Goal: Task Accomplishment & Management: Manage account settings

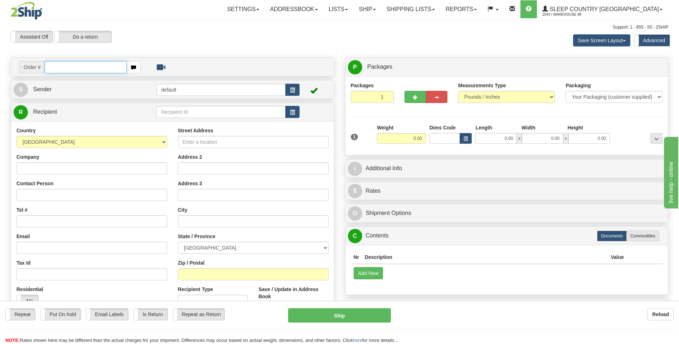
click at [77, 67] on input "text" at bounding box center [86, 67] width 82 height 12
type input "9000I158594"
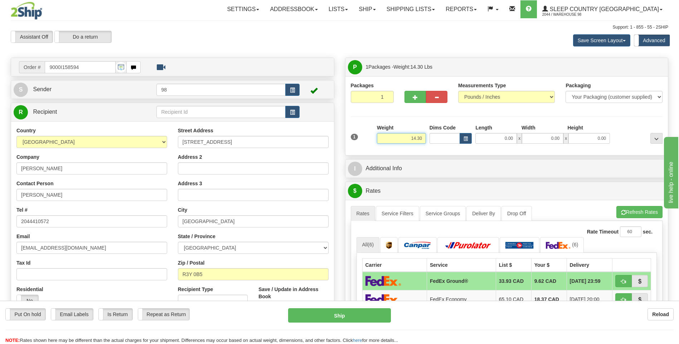
drag, startPoint x: 398, startPoint y: 139, endPoint x: 453, endPoint y: 138, distance: 55.1
click at [453, 138] on div "1 Weight 14.30 Dims Code x x" at bounding box center [507, 136] width 316 height 25
type input "12.00"
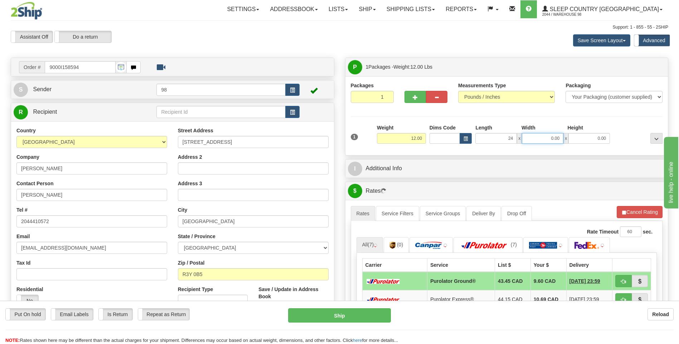
type input "24.00"
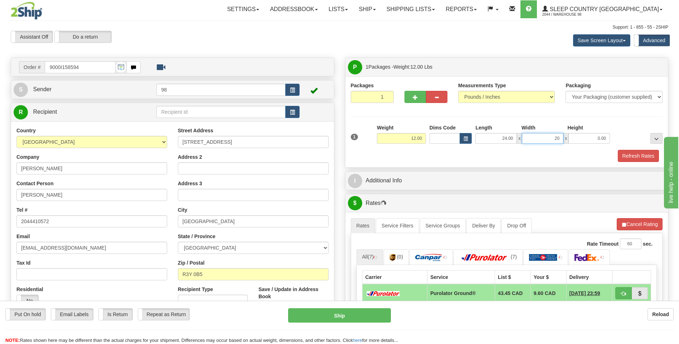
type input "20.00"
type input "11.00"
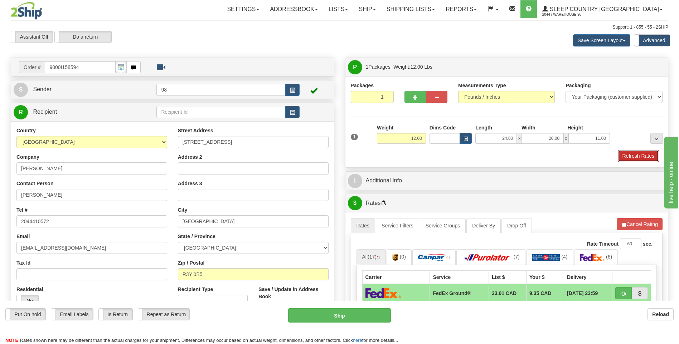
click at [641, 156] on button "Refresh Rates" at bounding box center [637, 156] width 41 height 12
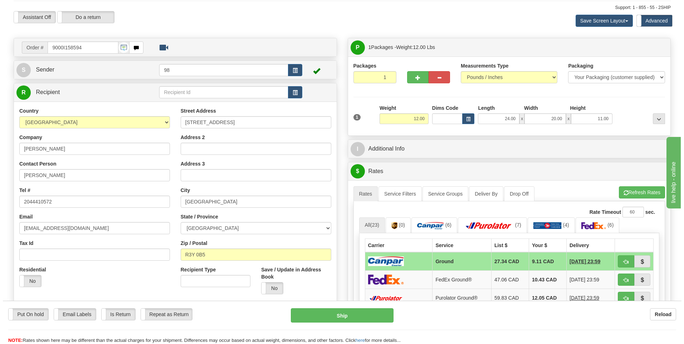
scroll to position [36, 0]
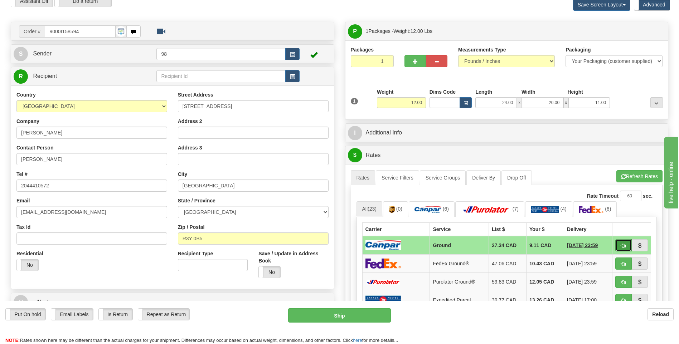
click at [621, 241] on button "button" at bounding box center [623, 245] width 16 height 12
type input "1"
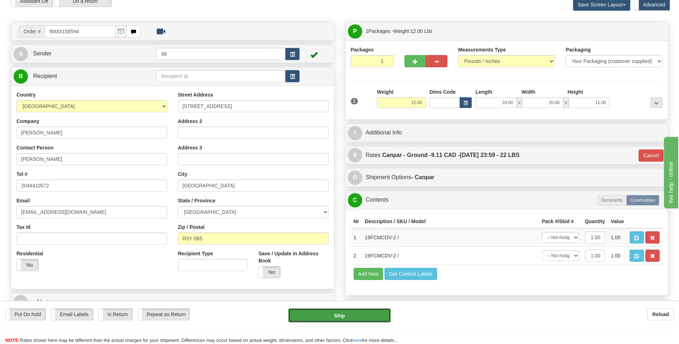
click at [365, 315] on button "Ship" at bounding box center [339, 315] width 102 height 14
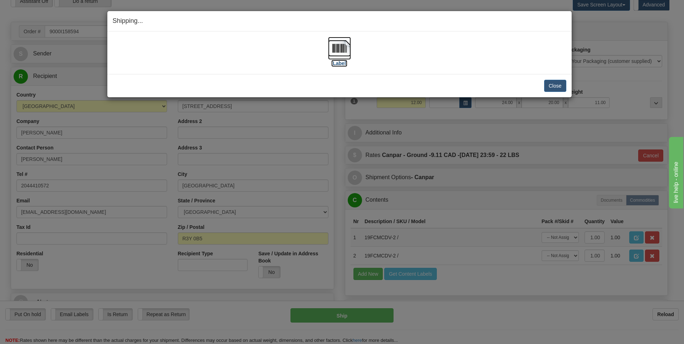
click at [338, 50] on img at bounding box center [339, 48] width 23 height 23
click at [554, 86] on button "Close" at bounding box center [555, 86] width 22 height 12
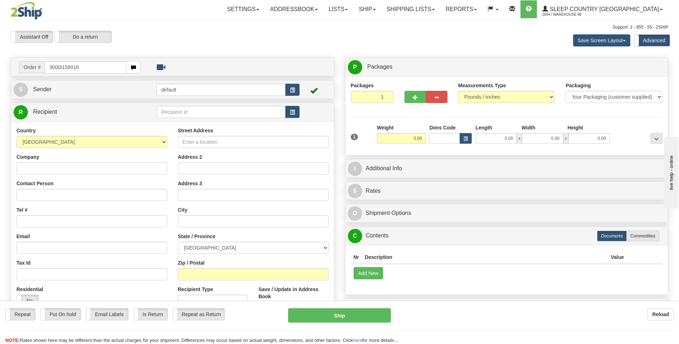
type input "9000I158916"
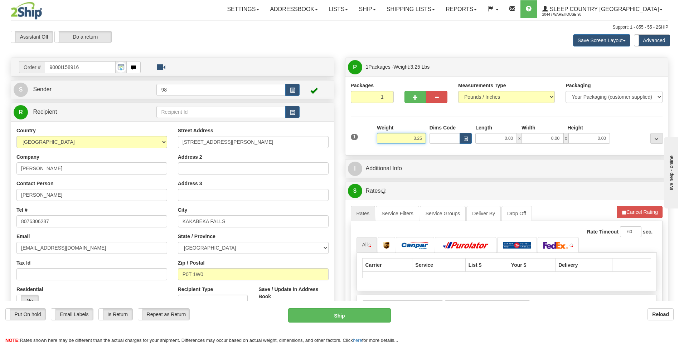
drag, startPoint x: 402, startPoint y: 138, endPoint x: 436, endPoint y: 142, distance: 33.9
click at [436, 142] on div "1 Weight 3.25 Dims Code 0.00" at bounding box center [507, 136] width 316 height 25
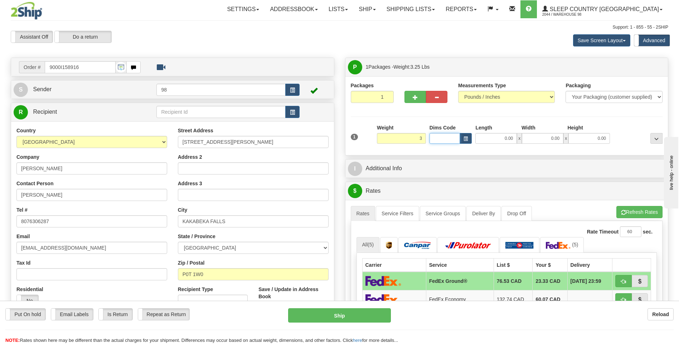
type input "3.00"
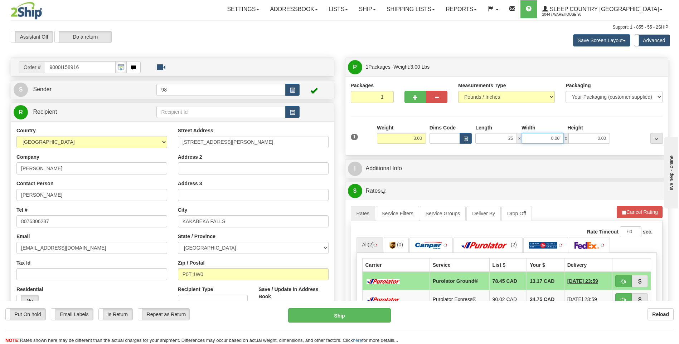
type input "25.00"
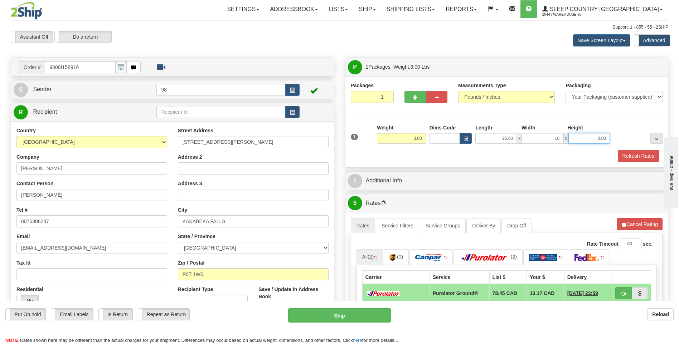
type input "16.00"
type input "5.00"
click at [641, 157] on button "Refresh Rates" at bounding box center [637, 156] width 41 height 12
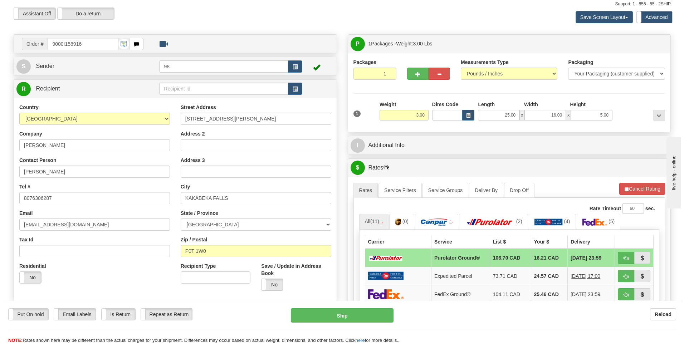
scroll to position [36, 0]
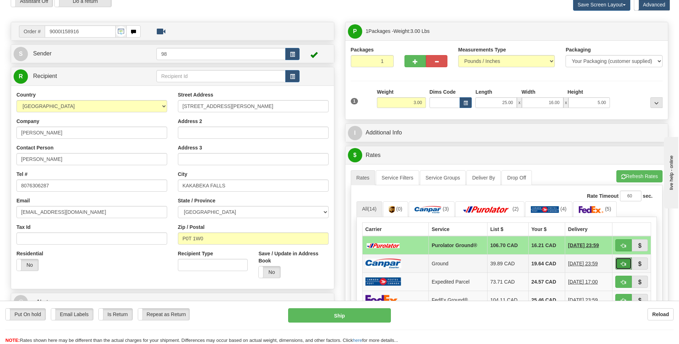
click at [620, 263] on button "button" at bounding box center [623, 264] width 16 height 12
type input "1"
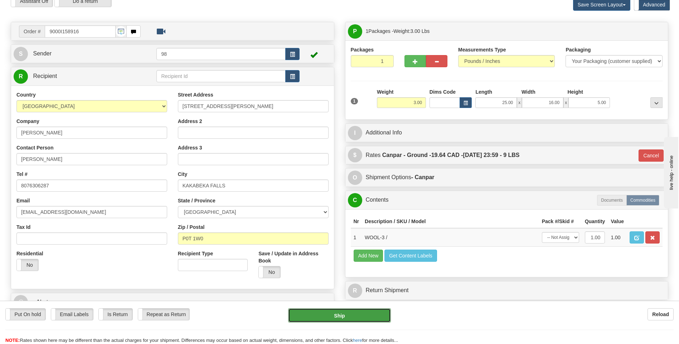
click at [361, 313] on button "Ship" at bounding box center [339, 315] width 102 height 14
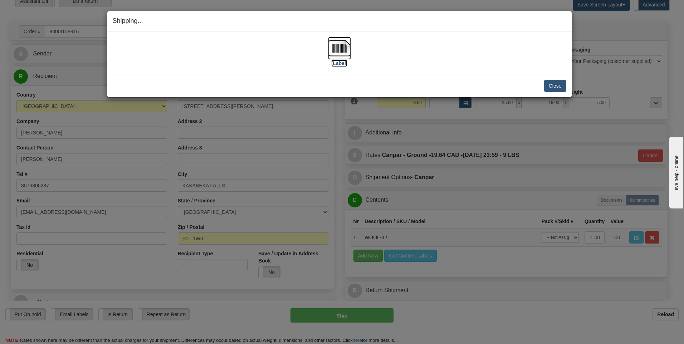
click at [339, 51] on img at bounding box center [339, 48] width 23 height 23
click at [555, 87] on button "Close" at bounding box center [555, 86] width 22 height 12
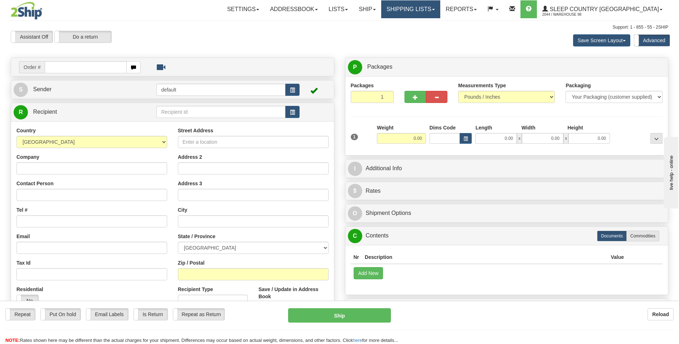
click at [428, 10] on link "Shipping lists" at bounding box center [410, 9] width 59 height 18
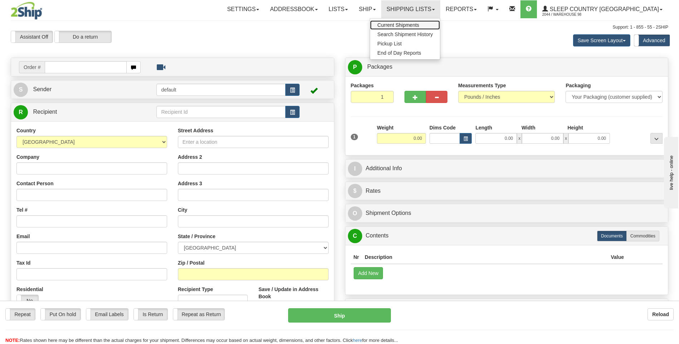
click at [419, 25] on span "Current Shipments" at bounding box center [398, 25] width 42 height 6
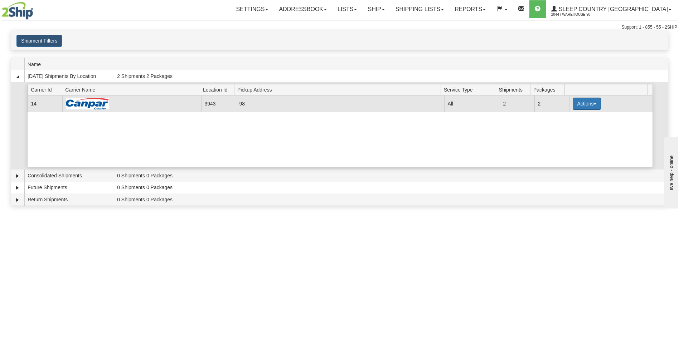
click at [593, 104] on span "button" at bounding box center [594, 103] width 3 height 1
click at [566, 118] on span "Details" at bounding box center [559, 116] width 19 height 5
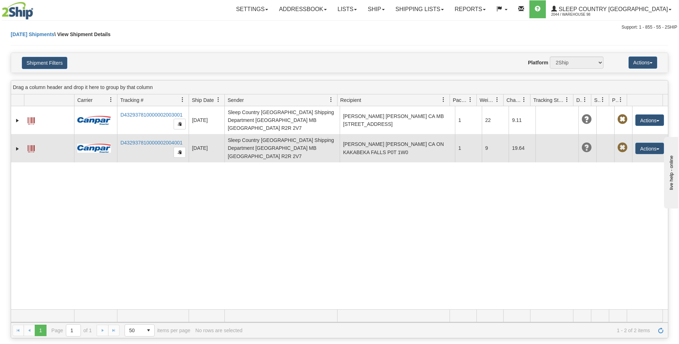
click at [32, 145] on span at bounding box center [31, 148] width 7 height 7
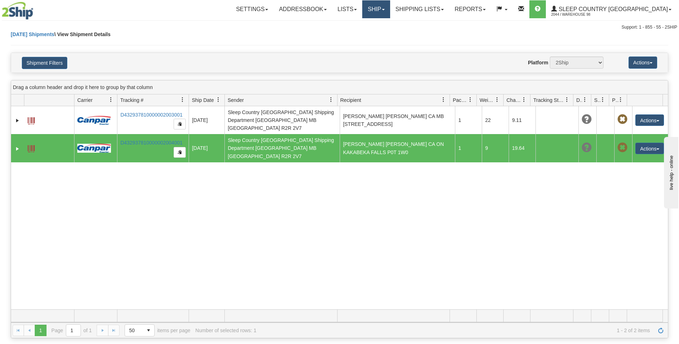
click at [390, 10] on link "Ship" at bounding box center [376, 9] width 28 height 18
click at [359, 24] on span "Ship Screen" at bounding box center [345, 25] width 27 height 6
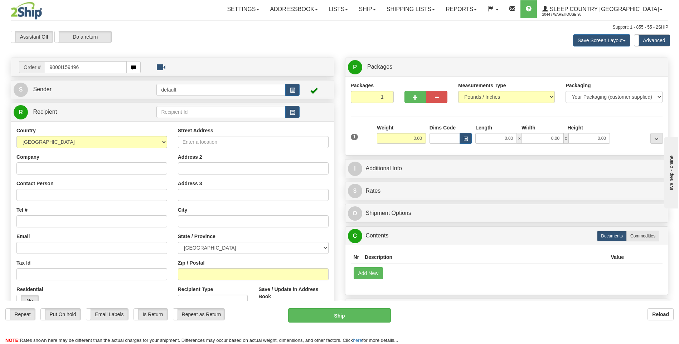
type input "9000I159496"
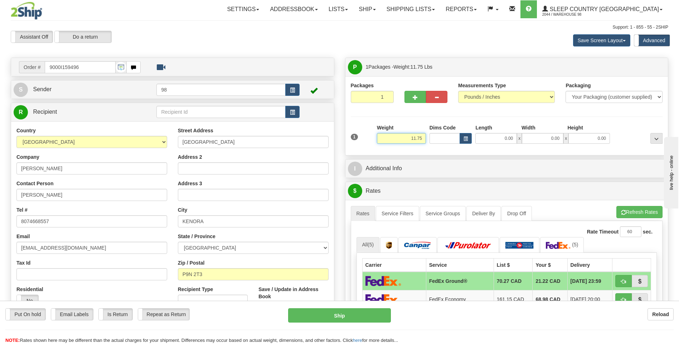
drag, startPoint x: 403, startPoint y: 141, endPoint x: 454, endPoint y: 140, distance: 51.2
click at [454, 140] on div "1 Weight 11.75 Dims Code x x" at bounding box center [507, 136] width 316 height 25
type input "13.00"
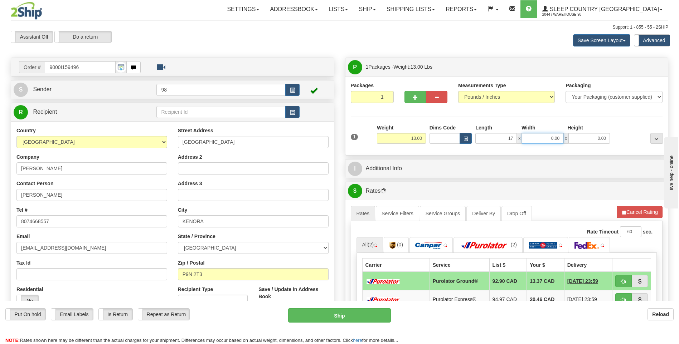
type input "17.00"
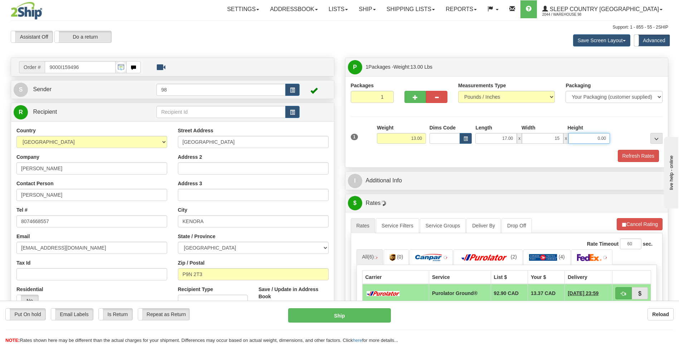
type input "15.00"
type input "9.00"
click at [641, 157] on button "Refresh Rates" at bounding box center [637, 156] width 41 height 12
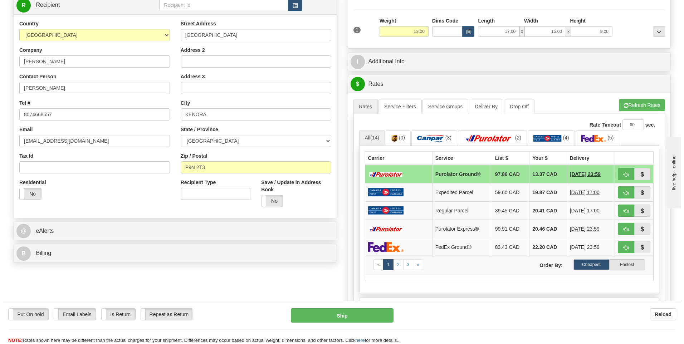
scroll to position [107, 0]
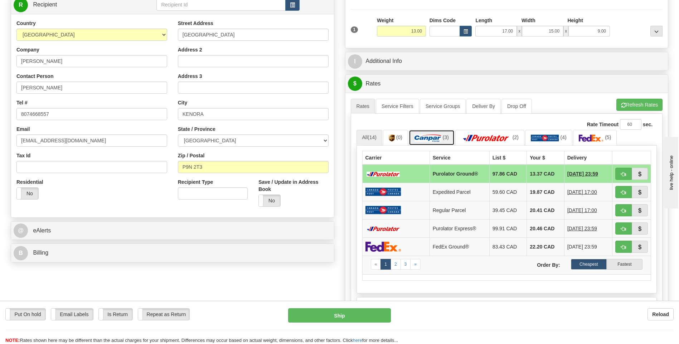
click at [431, 139] on img at bounding box center [427, 138] width 27 height 7
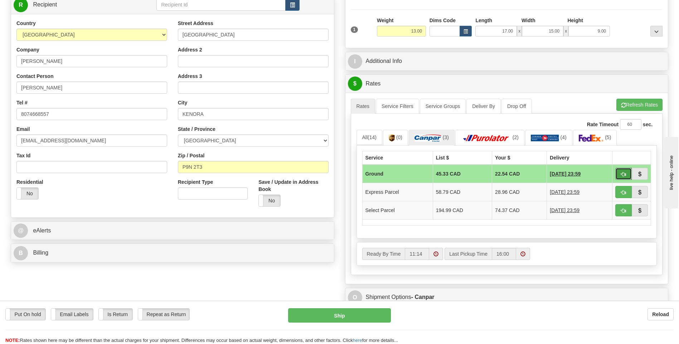
click at [623, 170] on button "button" at bounding box center [623, 174] width 16 height 12
type input "1"
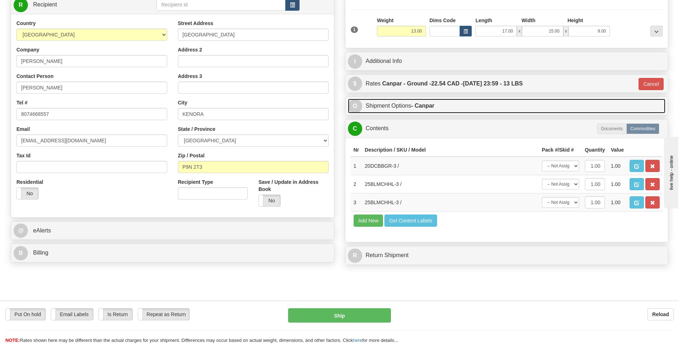
click at [396, 105] on link "O Shipment Options - Canpar" at bounding box center [507, 106] width 318 height 15
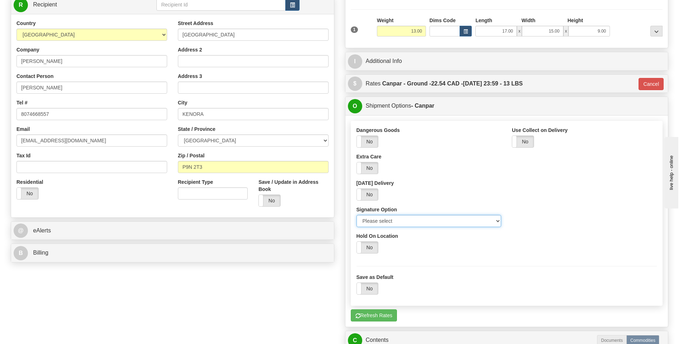
click at [408, 218] on select "Please select No Signature Required Signature Required Adult Signature" at bounding box center [428, 221] width 145 height 12
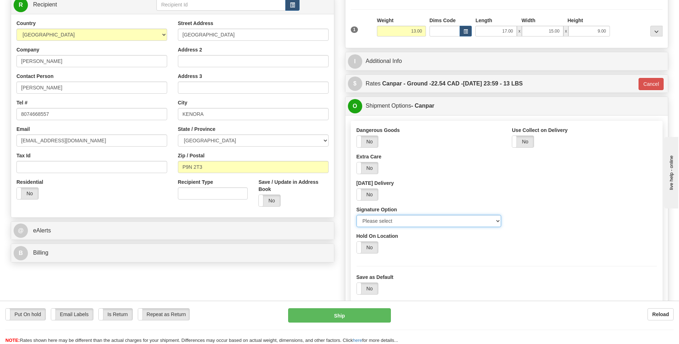
select select "2"
click at [356, 215] on select "Please select No Signature Required Signature Required Adult Signature" at bounding box center [428, 221] width 145 height 12
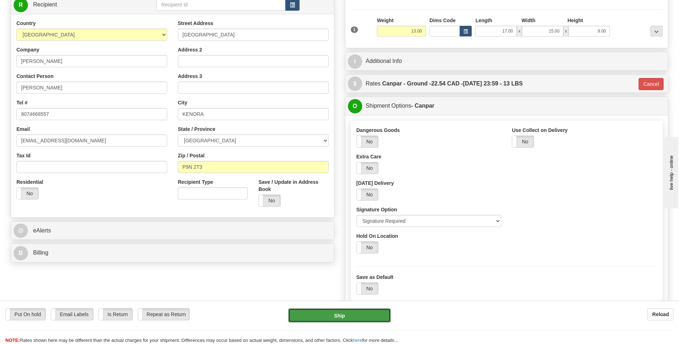
click at [349, 312] on button "Ship" at bounding box center [339, 315] width 102 height 14
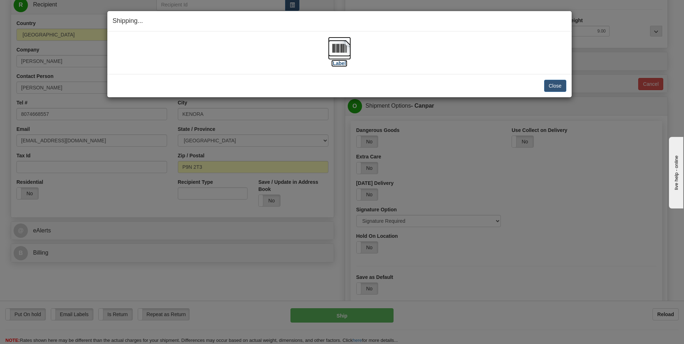
click at [343, 52] on img at bounding box center [339, 48] width 23 height 23
click at [561, 85] on button "Close" at bounding box center [555, 86] width 22 height 12
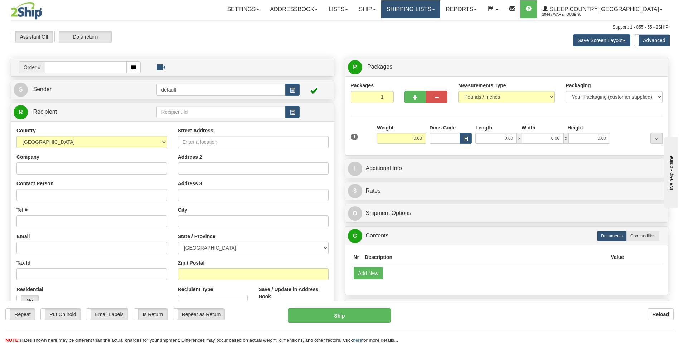
click at [435, 9] on span at bounding box center [433, 9] width 3 height 1
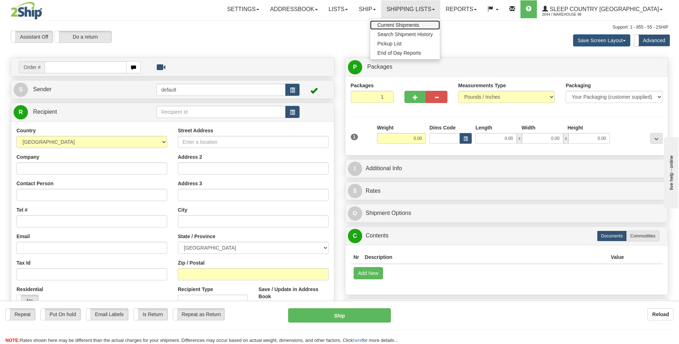
click at [419, 23] on span "Current Shipments" at bounding box center [398, 25] width 42 height 6
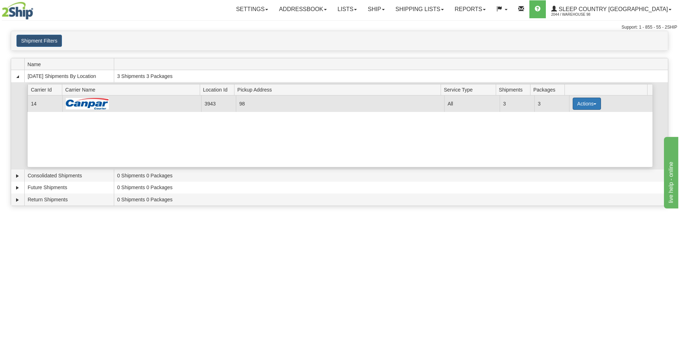
click at [585, 101] on button "Actions" at bounding box center [586, 104] width 29 height 12
click at [567, 127] on span "Close" at bounding box center [558, 126] width 16 height 5
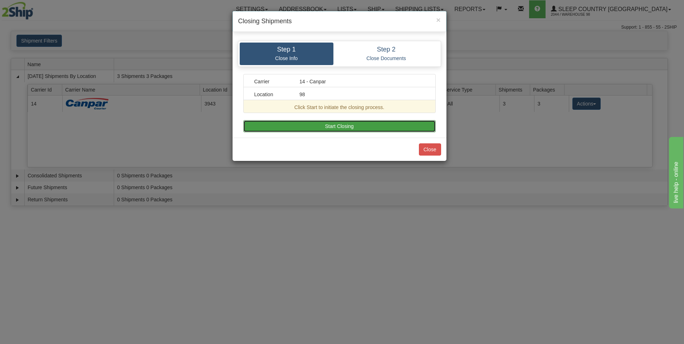
click at [397, 123] on button "Start Closing" at bounding box center [339, 126] width 192 height 12
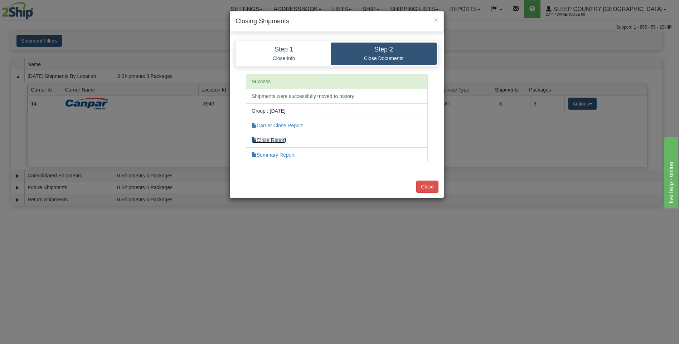
click at [271, 141] on link "Close Report" at bounding box center [268, 140] width 34 height 6
click at [424, 185] on button "Close" at bounding box center [427, 187] width 22 height 12
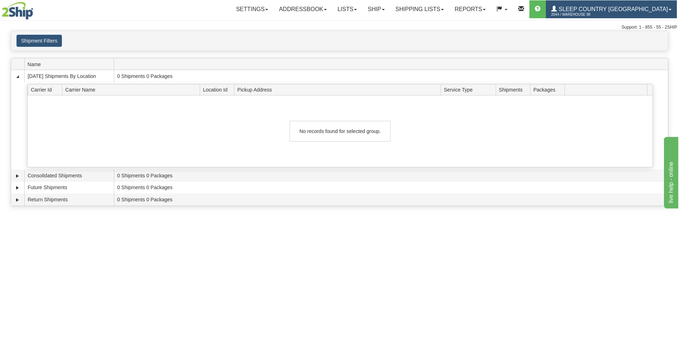
click at [611, 9] on span "Sleep Country [GEOGRAPHIC_DATA]" at bounding box center [612, 9] width 111 height 6
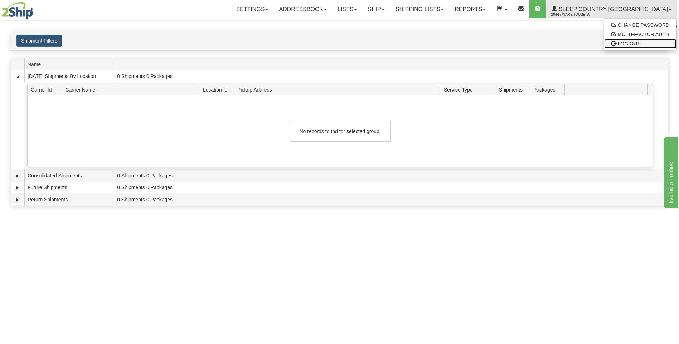
click at [632, 44] on span "LOG OUT" at bounding box center [628, 44] width 23 height 6
